Goal: Task Accomplishment & Management: Manage account settings

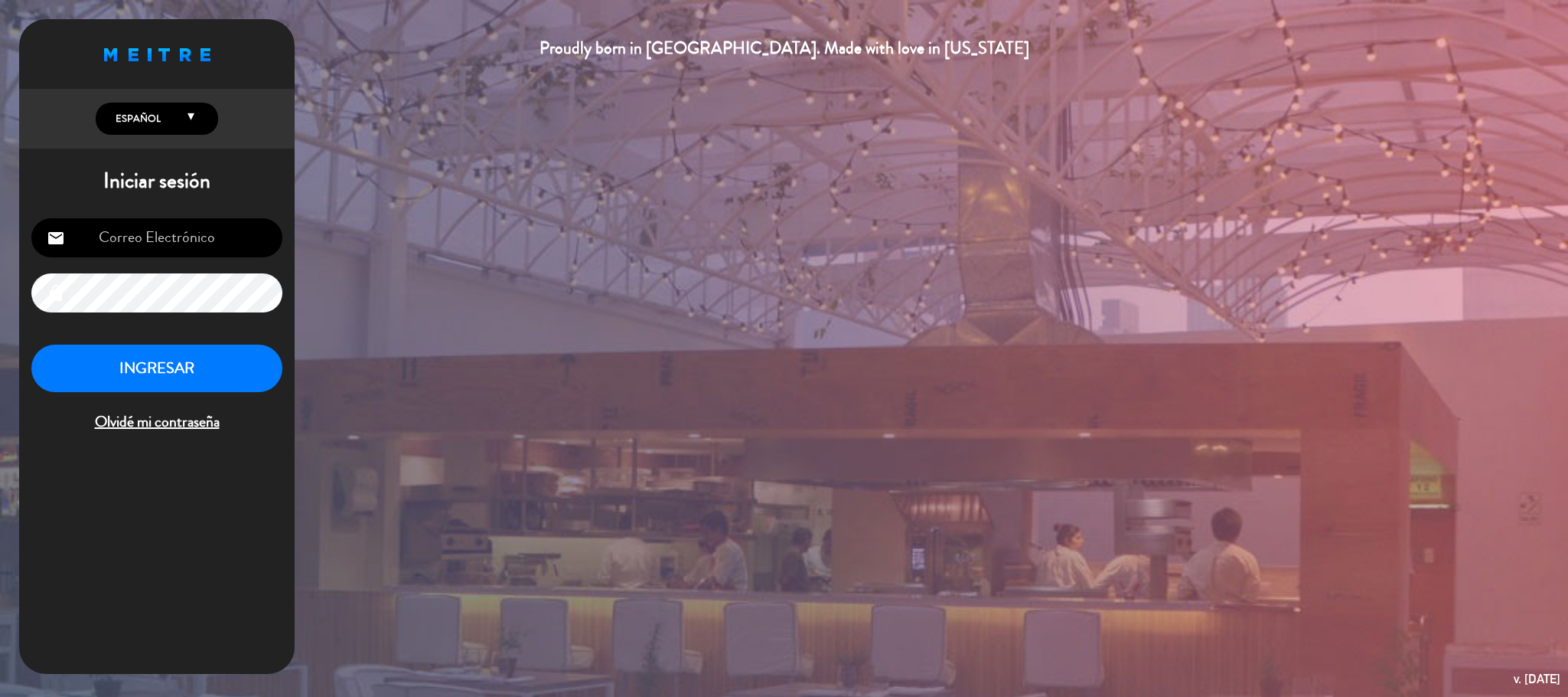
type input "[EMAIL_ADDRESS][DOMAIN_NAME]"
click at [170, 363] on button "INGRESAR" at bounding box center [157, 369] width 251 height 48
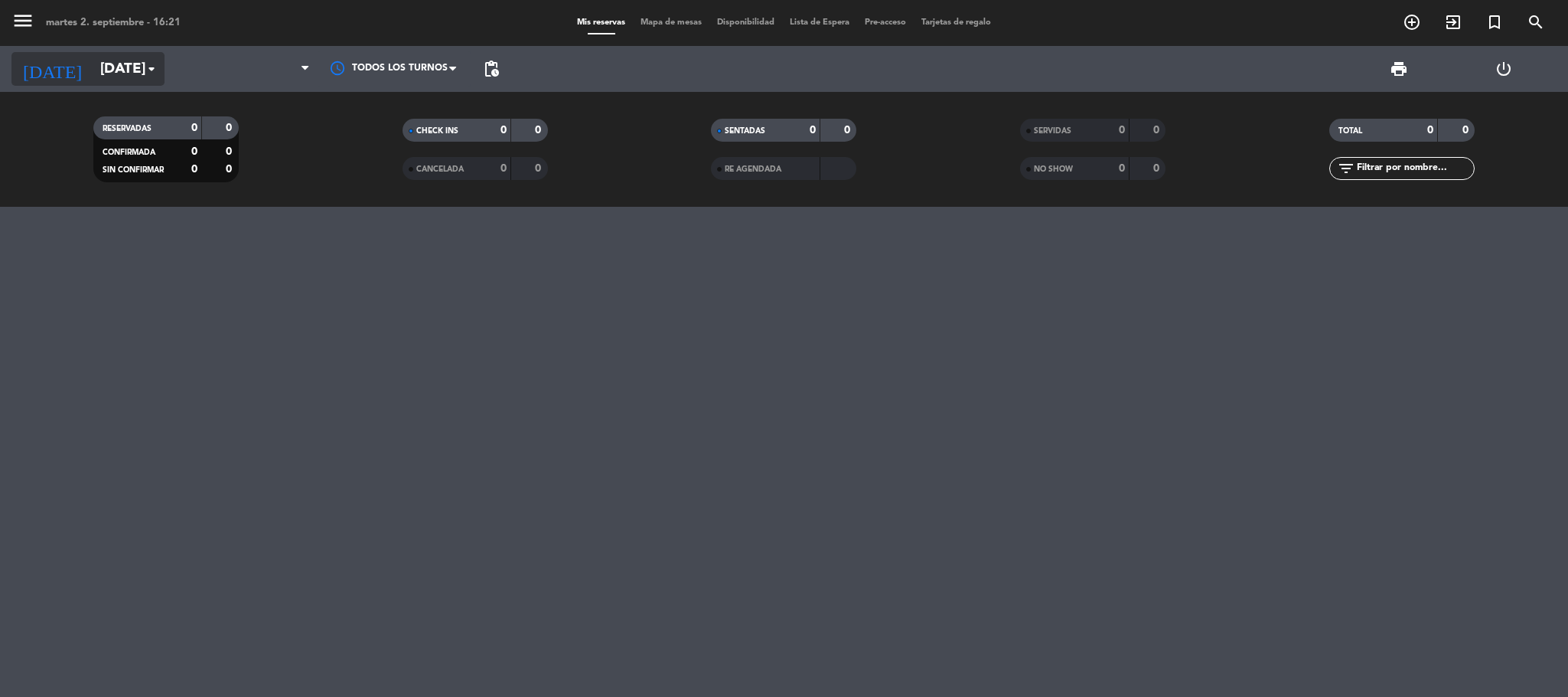
click at [93, 72] on input "[DATE]" at bounding box center [184, 69] width 184 height 32
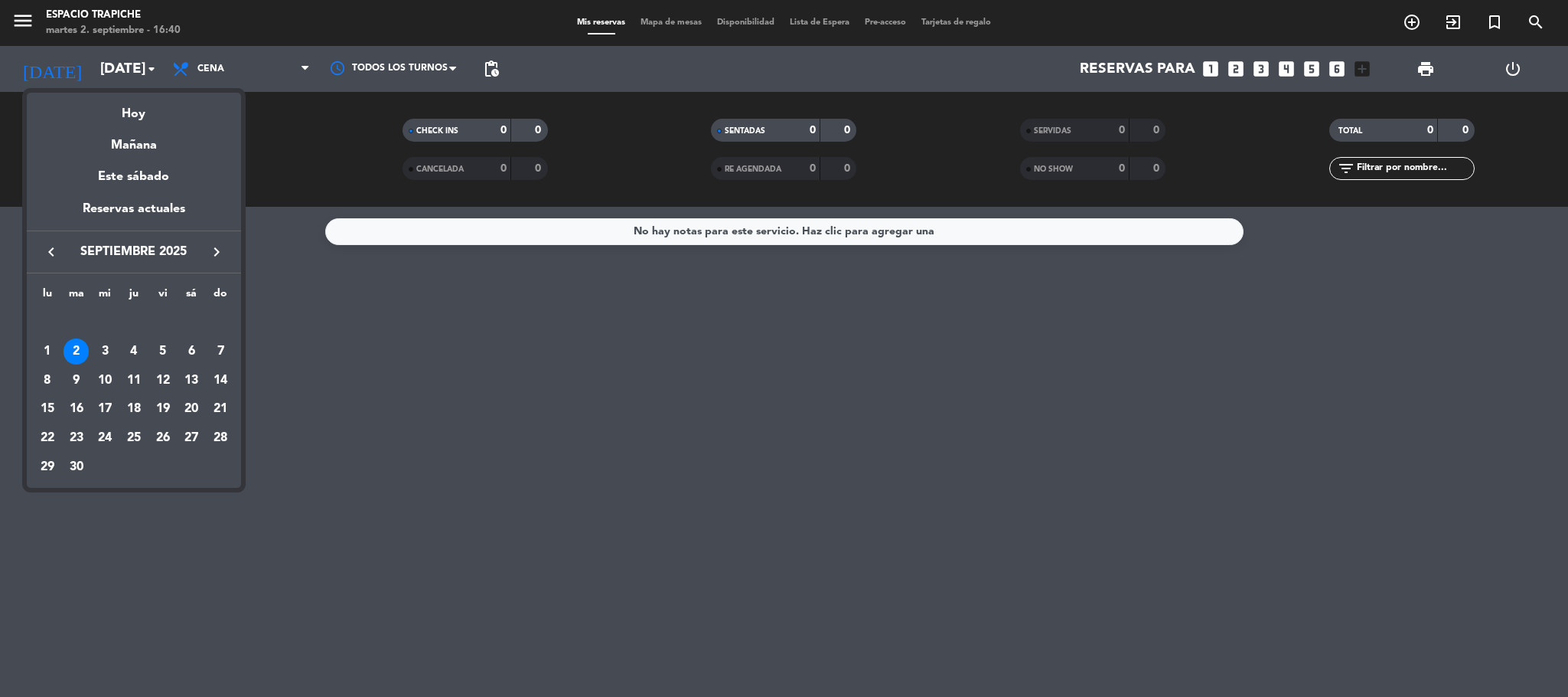
click at [22, 22] on div at bounding box center [784, 348] width 1568 height 697
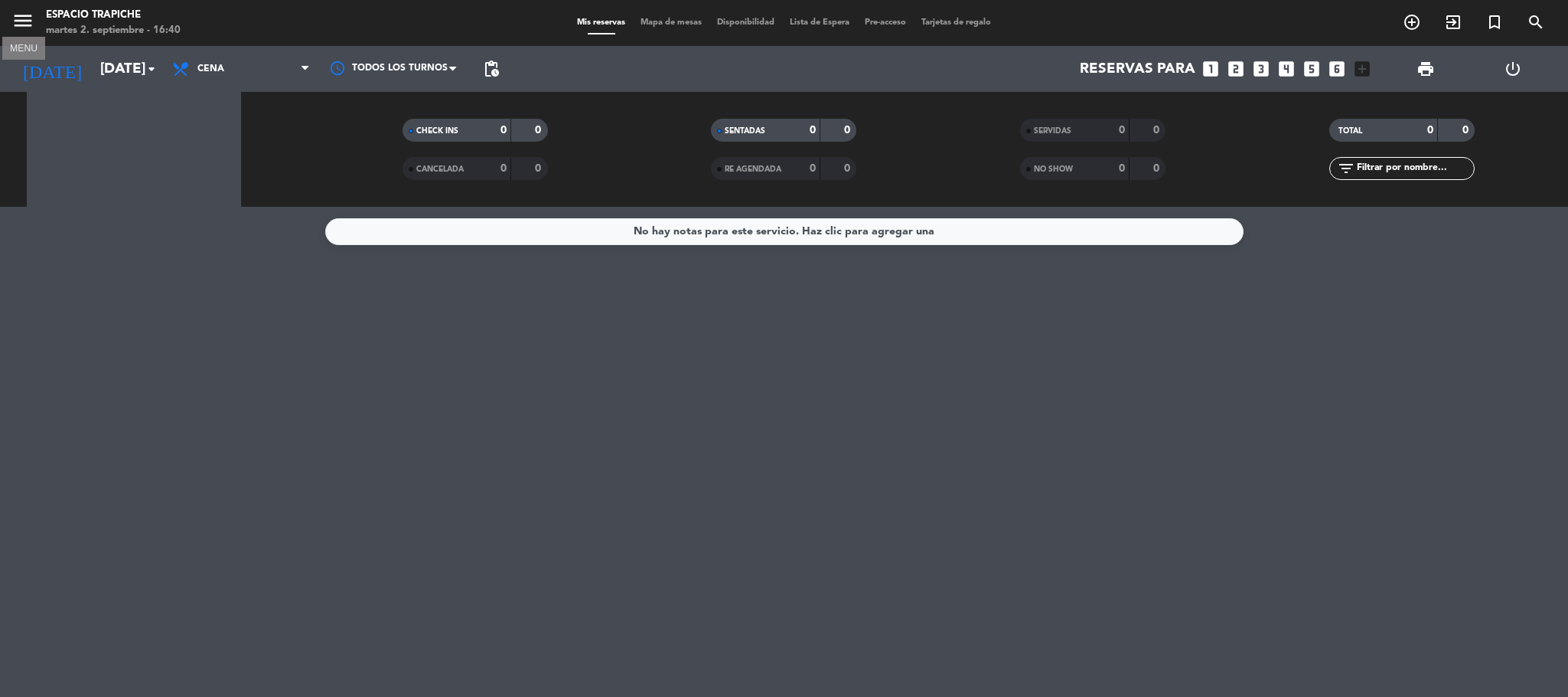
click at [21, 22] on icon "menu" at bounding box center [23, 20] width 23 height 23
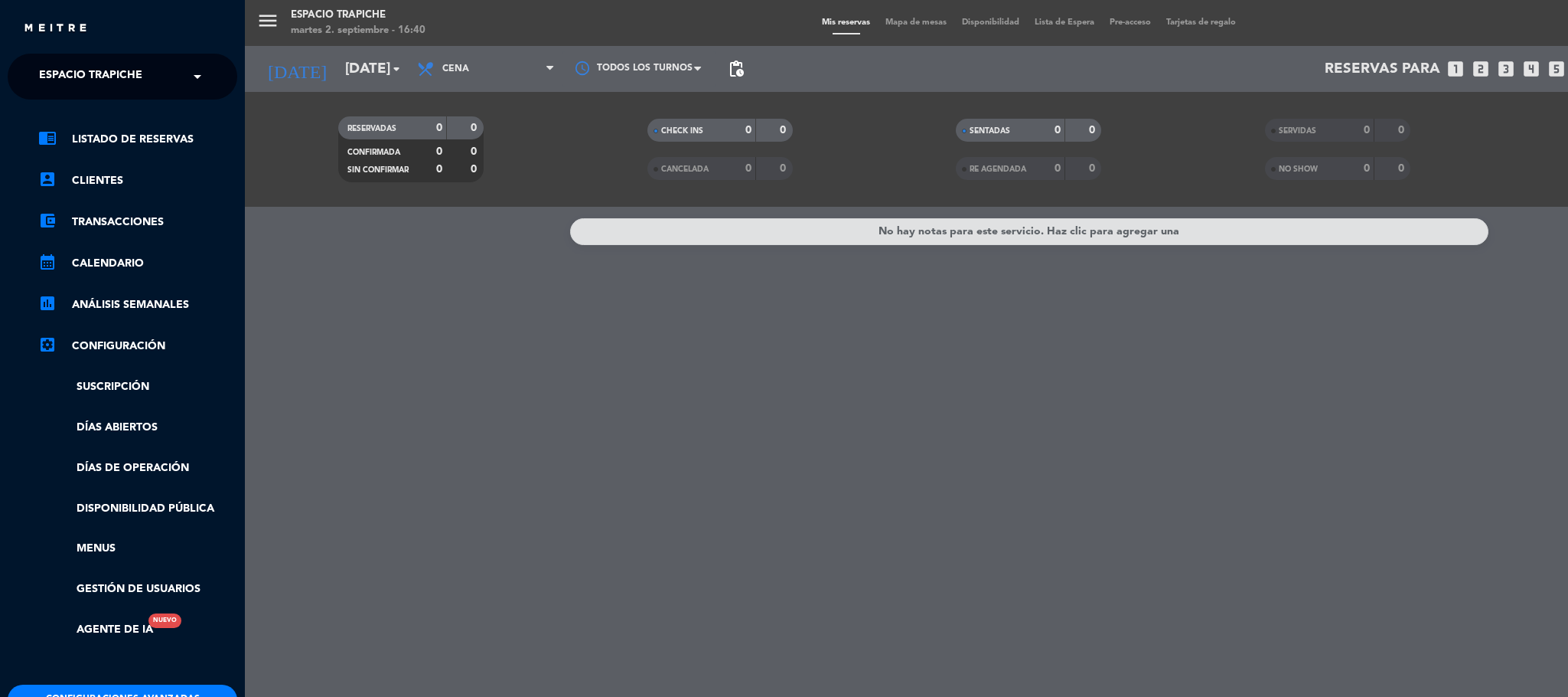
click at [57, 78] on span "Espacio Trapiche" at bounding box center [90, 77] width 103 height 32
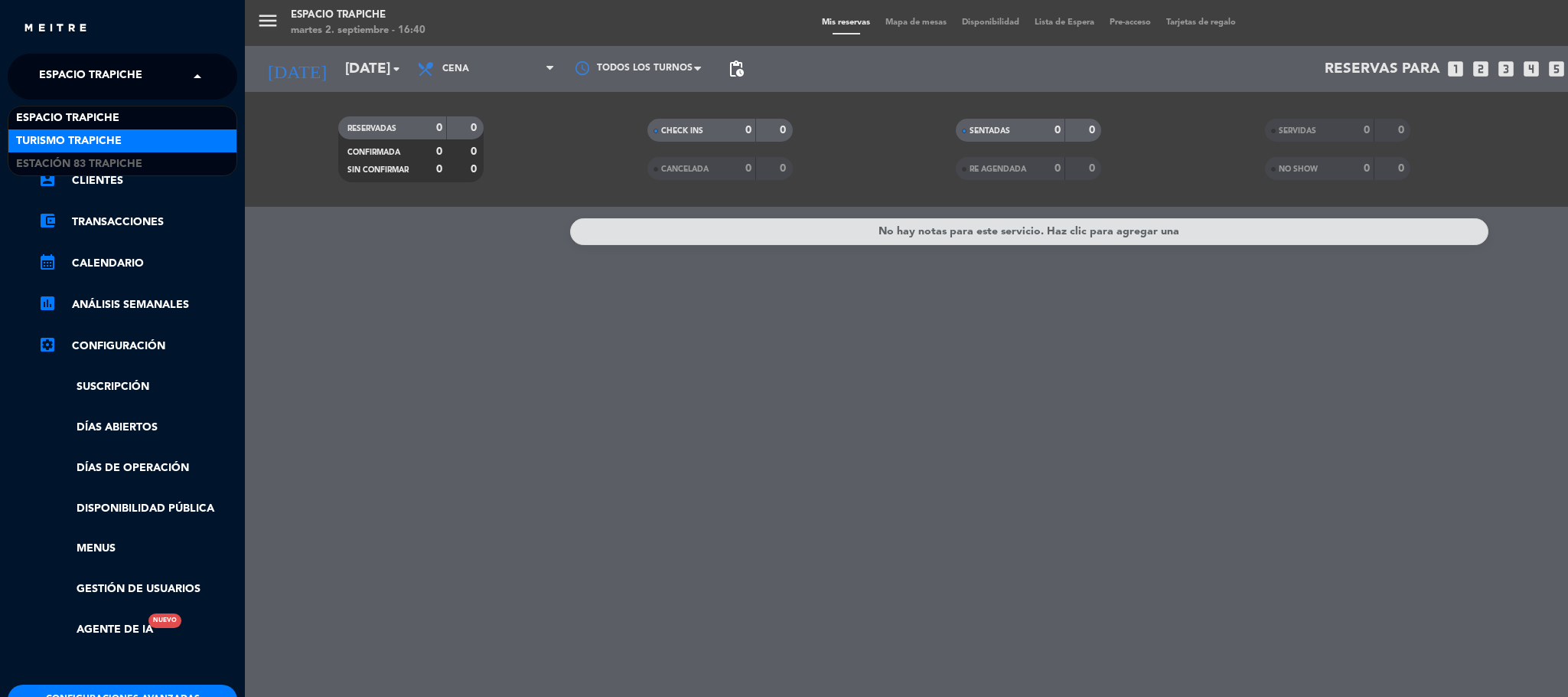
click at [63, 141] on span "Turismo Trapiche" at bounding box center [68, 141] width 105 height 18
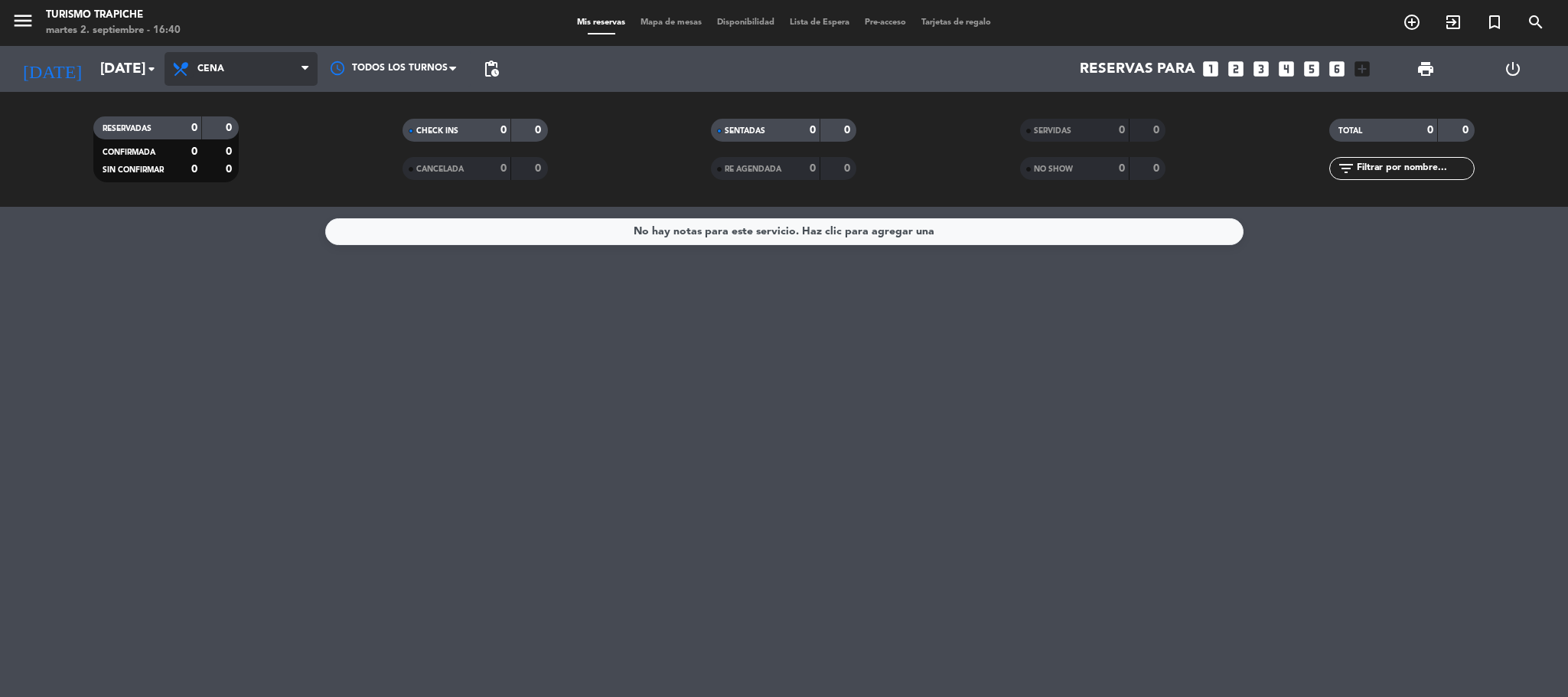
click at [177, 72] on icon at bounding box center [183, 68] width 23 height 19
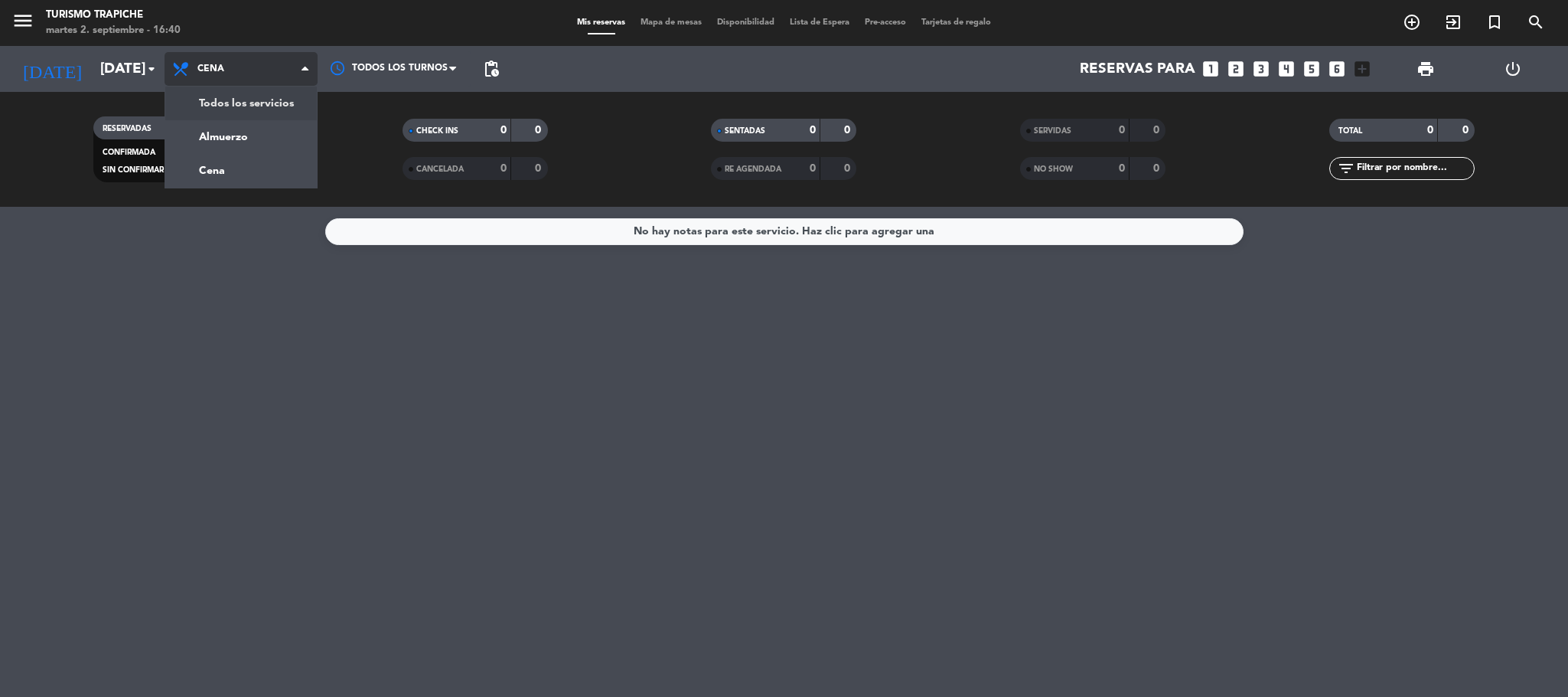
click at [214, 107] on div "RESERVADAS 0 0 CONFIRMADA 0 0 SIN CONFIRMAR 0 0" at bounding box center [166, 149] width 309 height 85
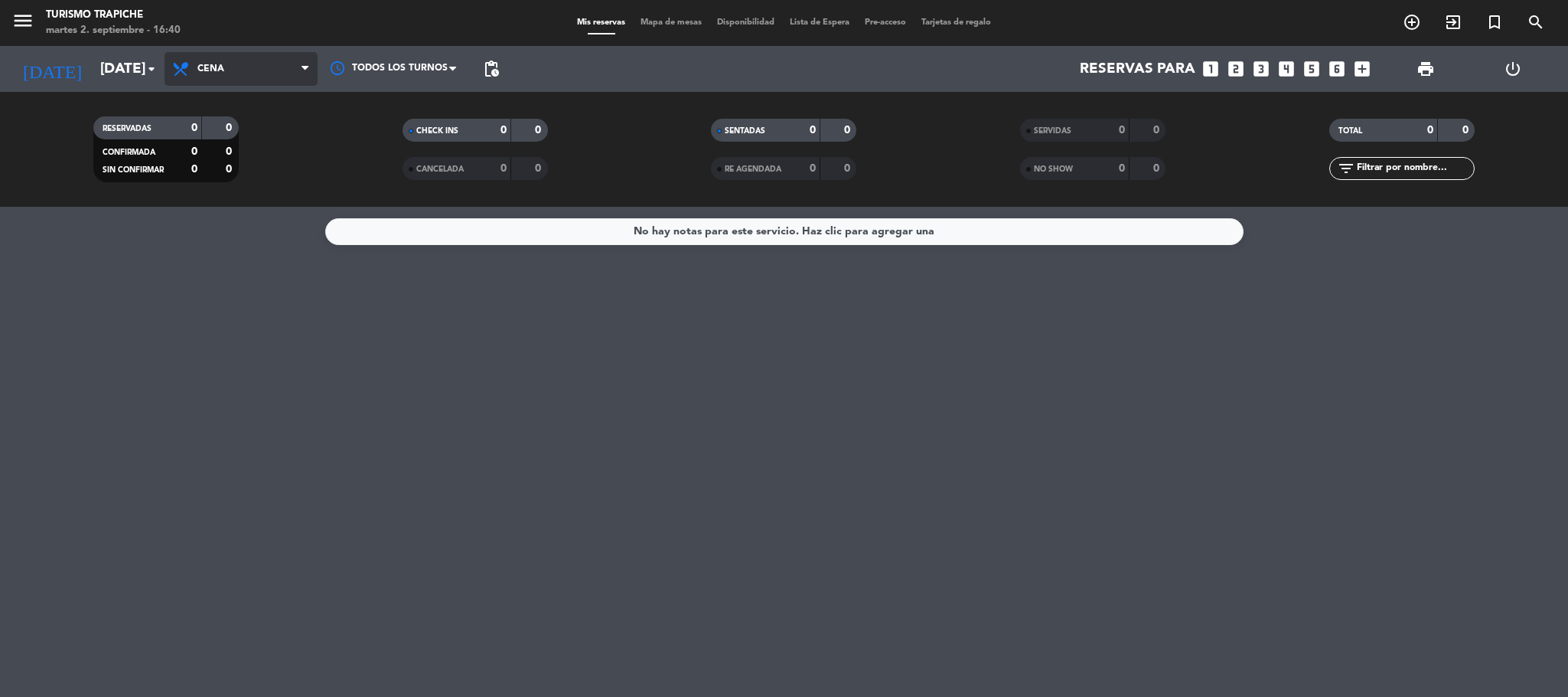
click at [237, 67] on span "Cena" at bounding box center [241, 69] width 153 height 34
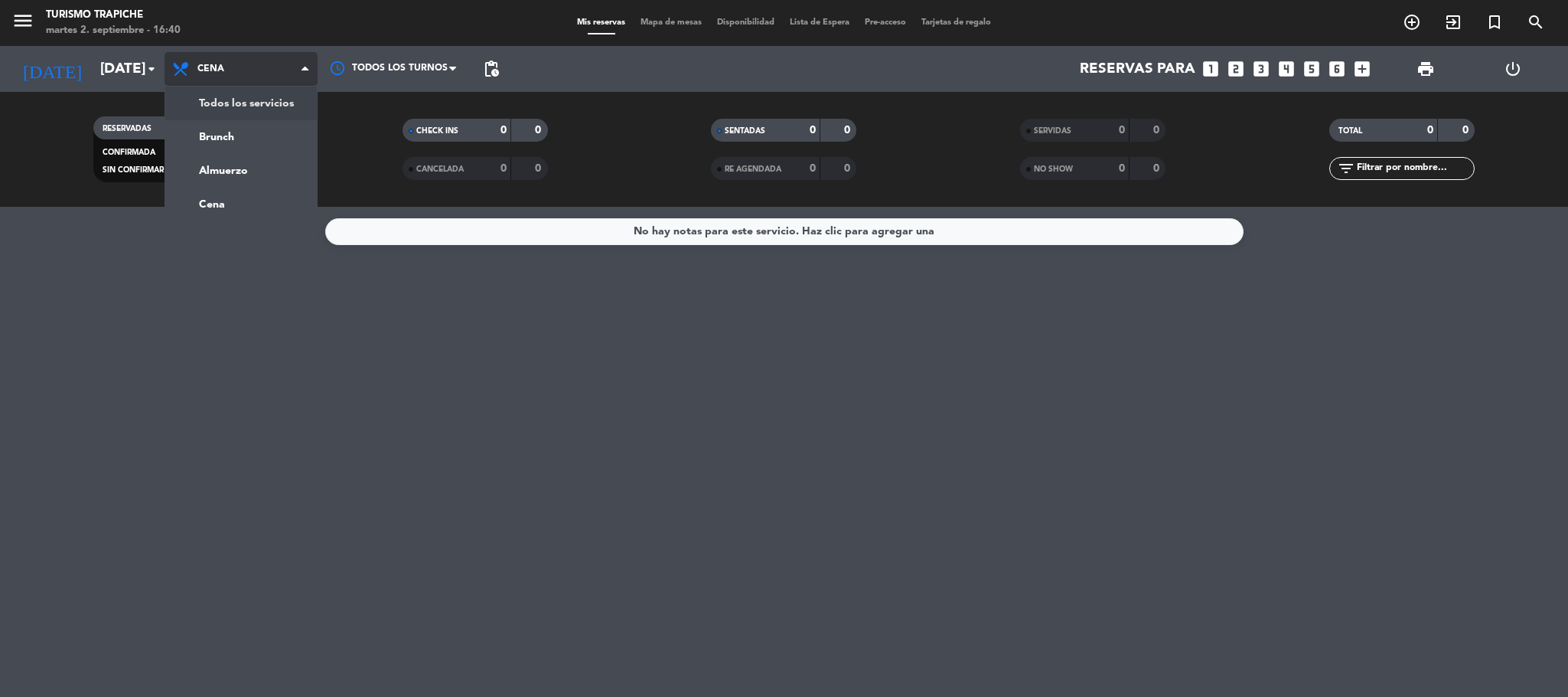
click at [233, 95] on div "menu Turismo Trapiche [DATE] 2. septiembre - 16:40 Mis reservas Mapa de mesas D…" at bounding box center [784, 103] width 1568 height 207
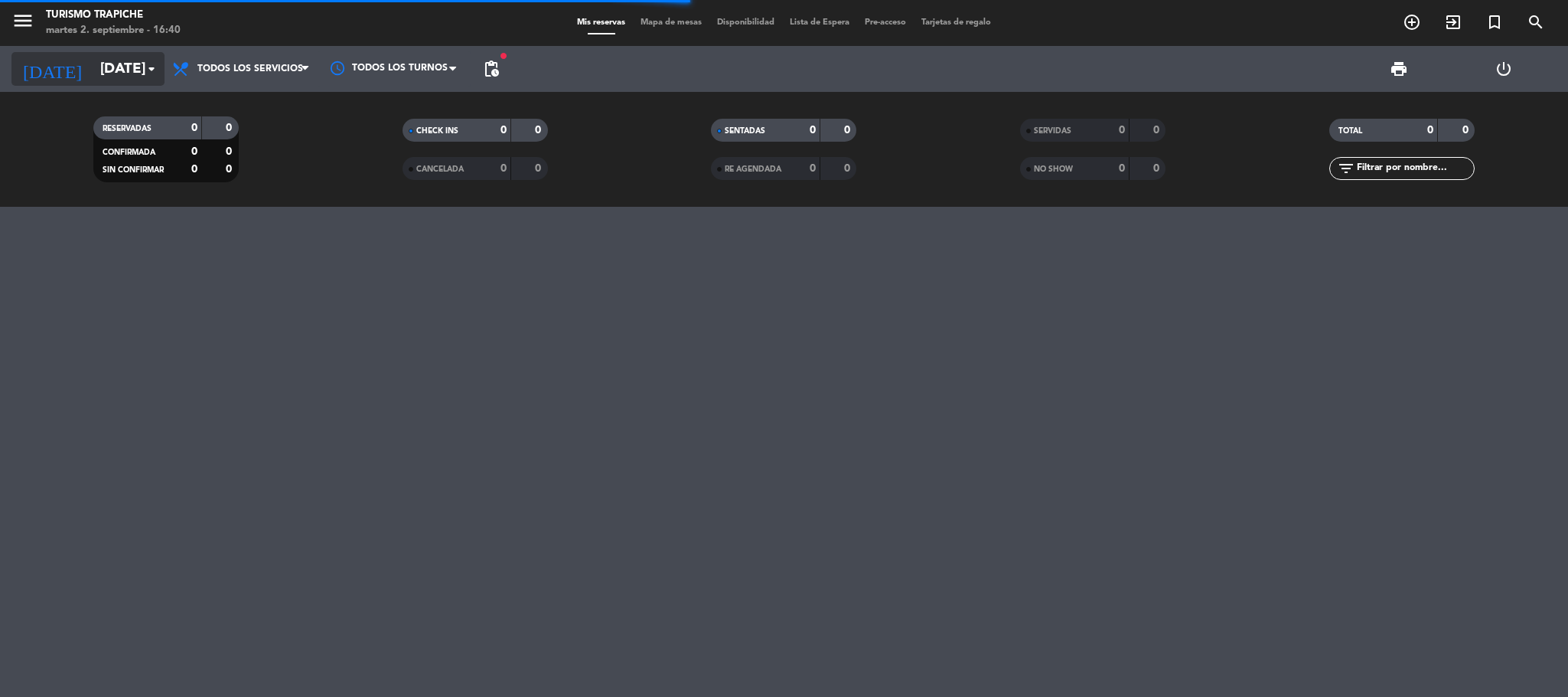
click at [93, 63] on input "[DATE]" at bounding box center [184, 69] width 184 height 32
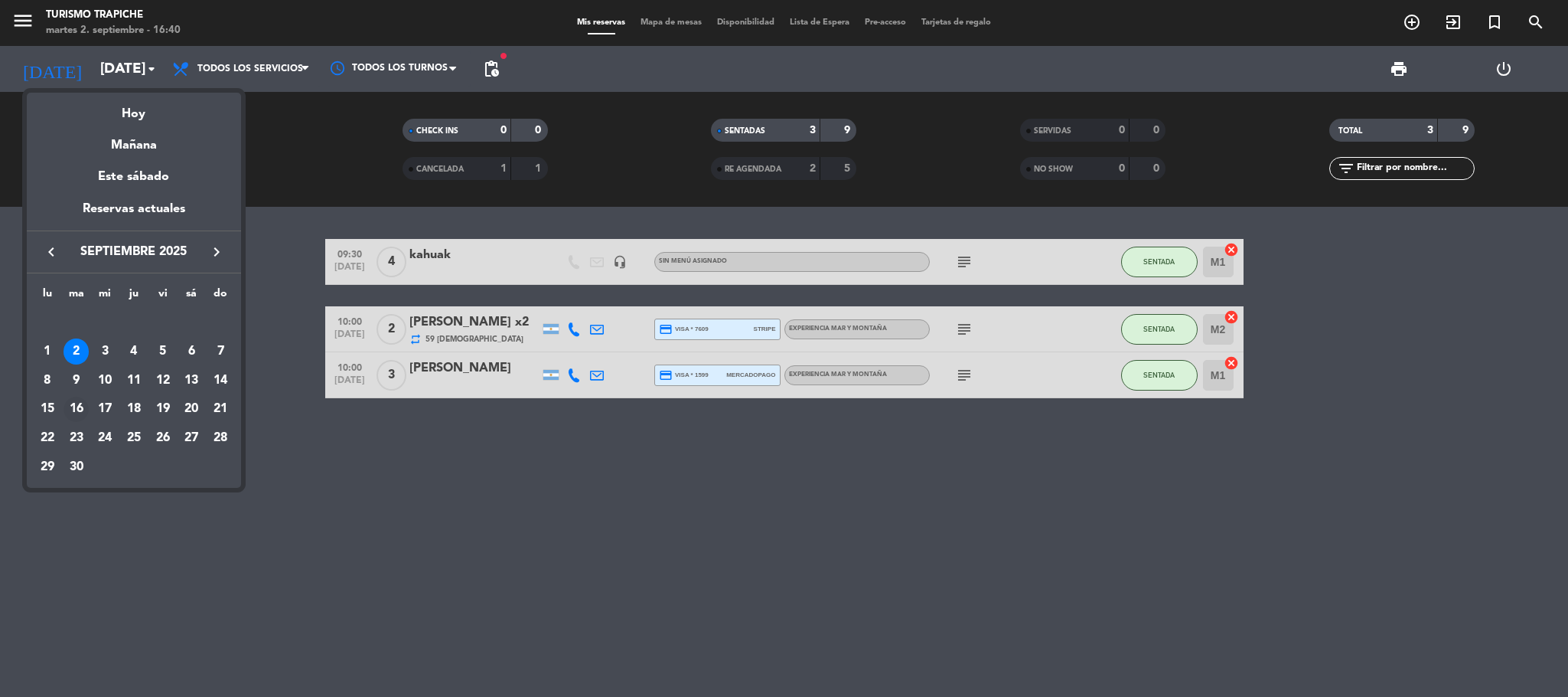
click at [71, 408] on div "16" at bounding box center [77, 409] width 26 height 26
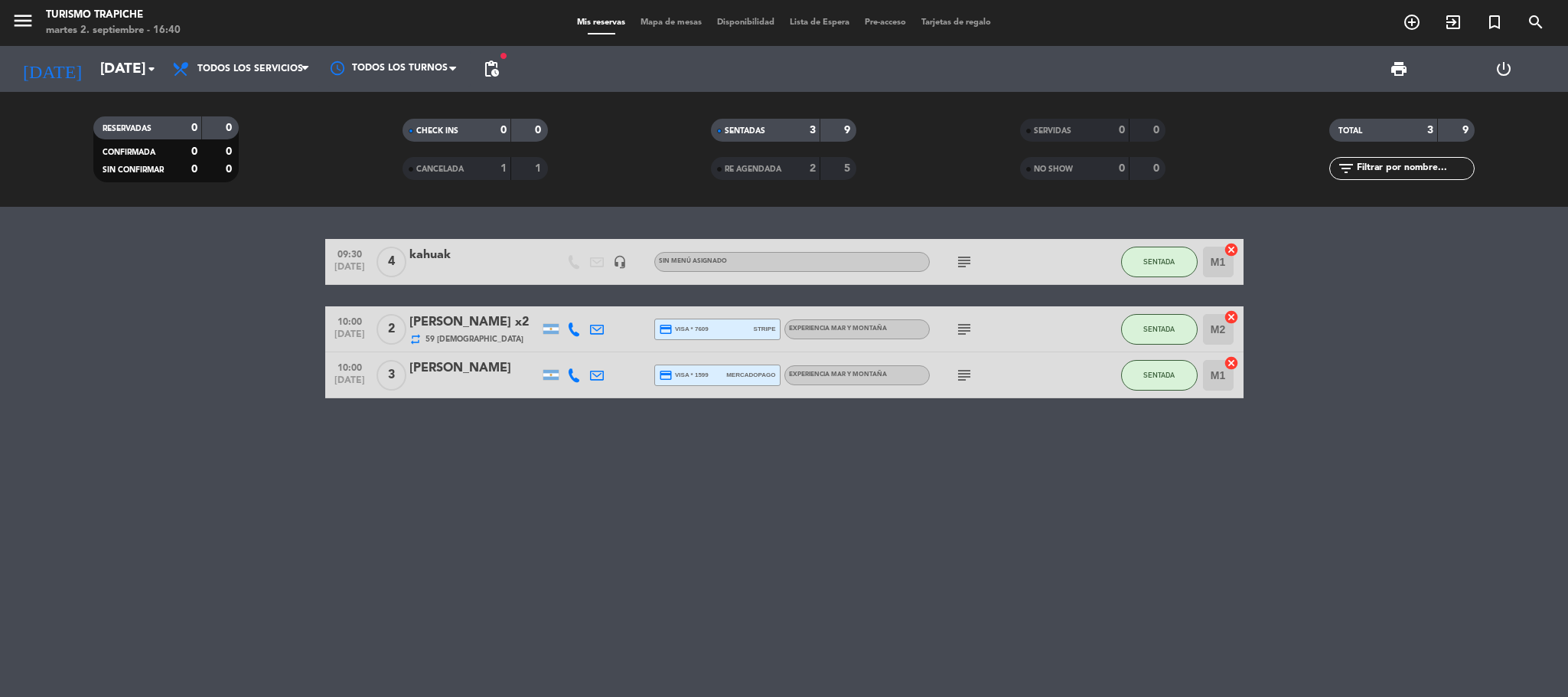
type input "[DATE]"
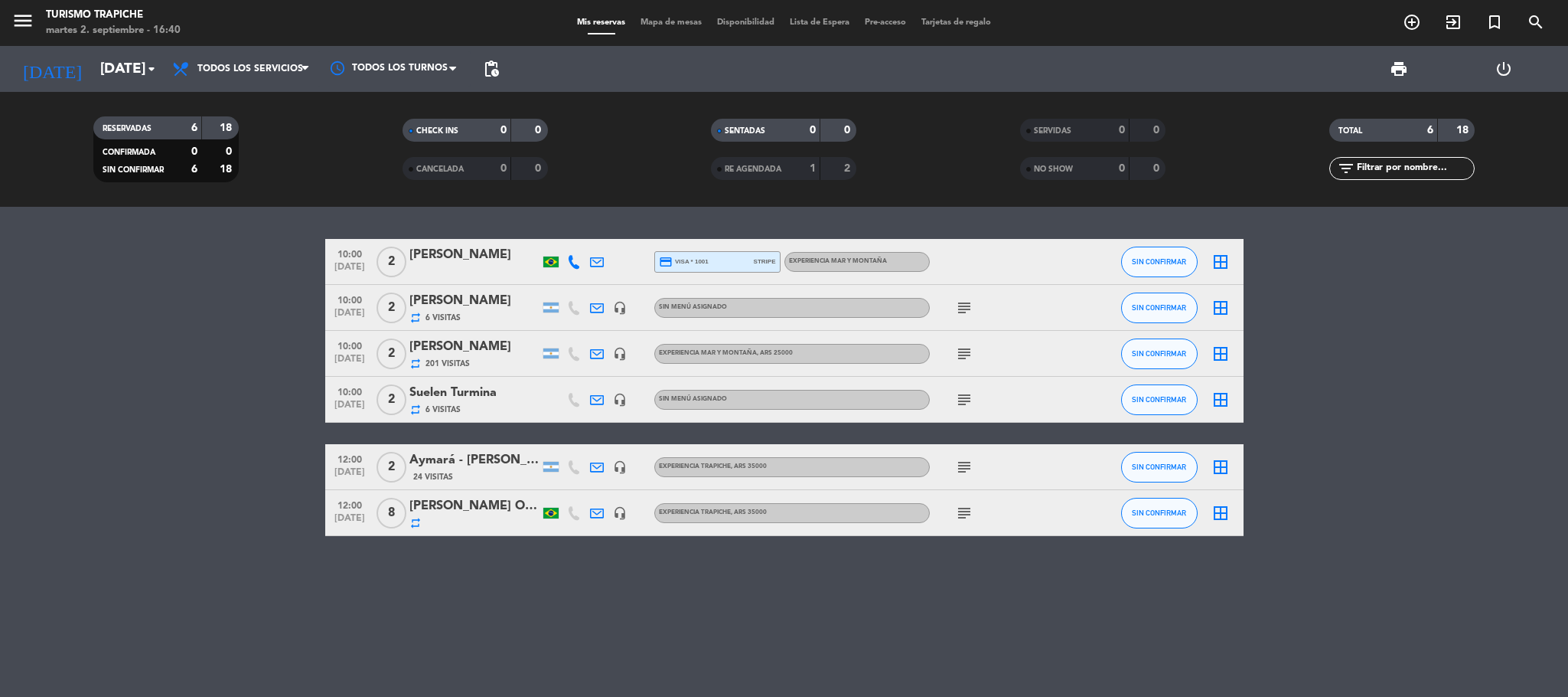
click at [593, 260] on icon at bounding box center [597, 261] width 14 height 14
click at [575, 258] on icon at bounding box center [573, 261] width 14 height 14
